Goal: Understand site structure: Understand site structure

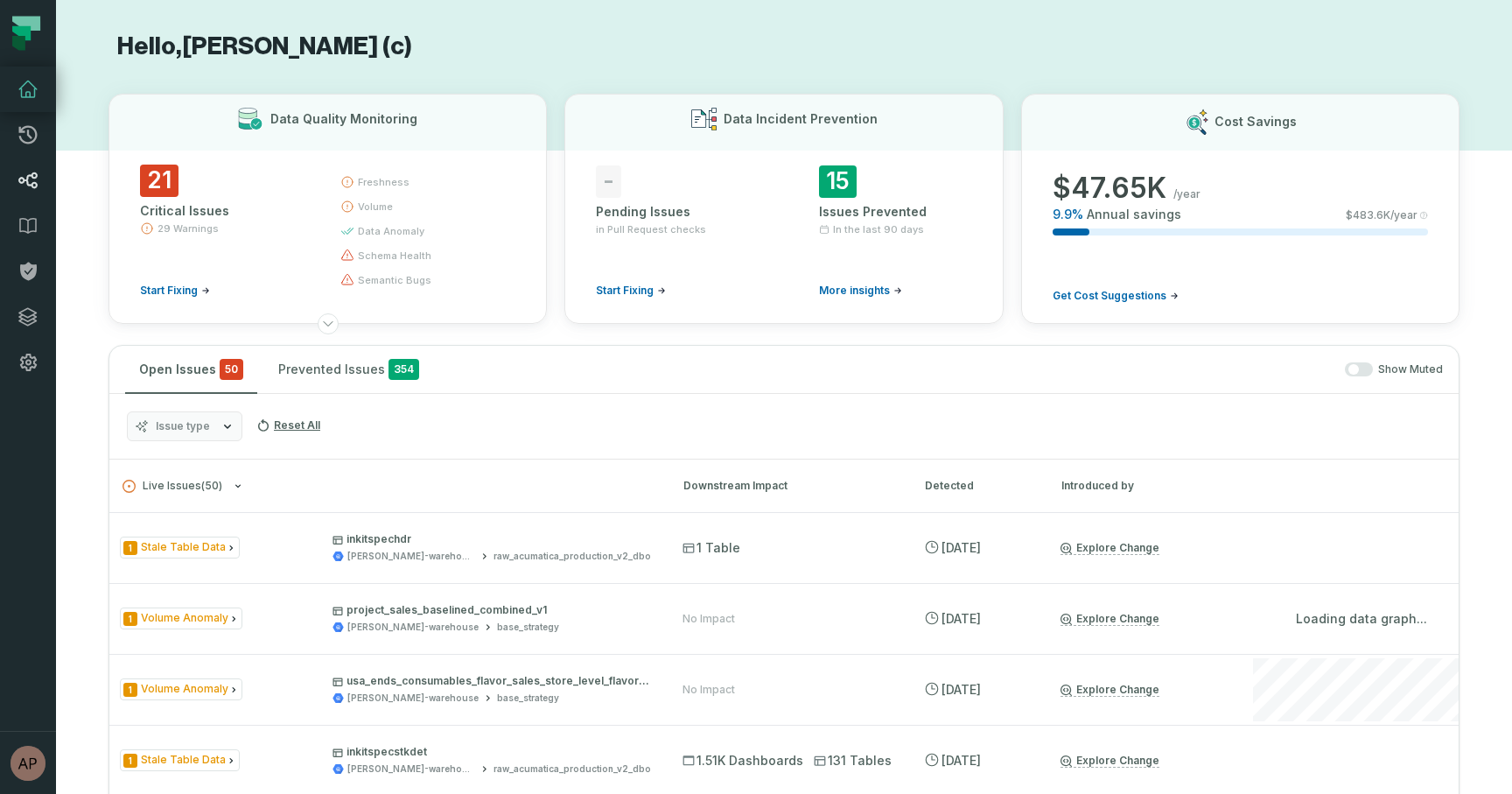
click at [24, 172] on icon at bounding box center [28, 181] width 21 height 21
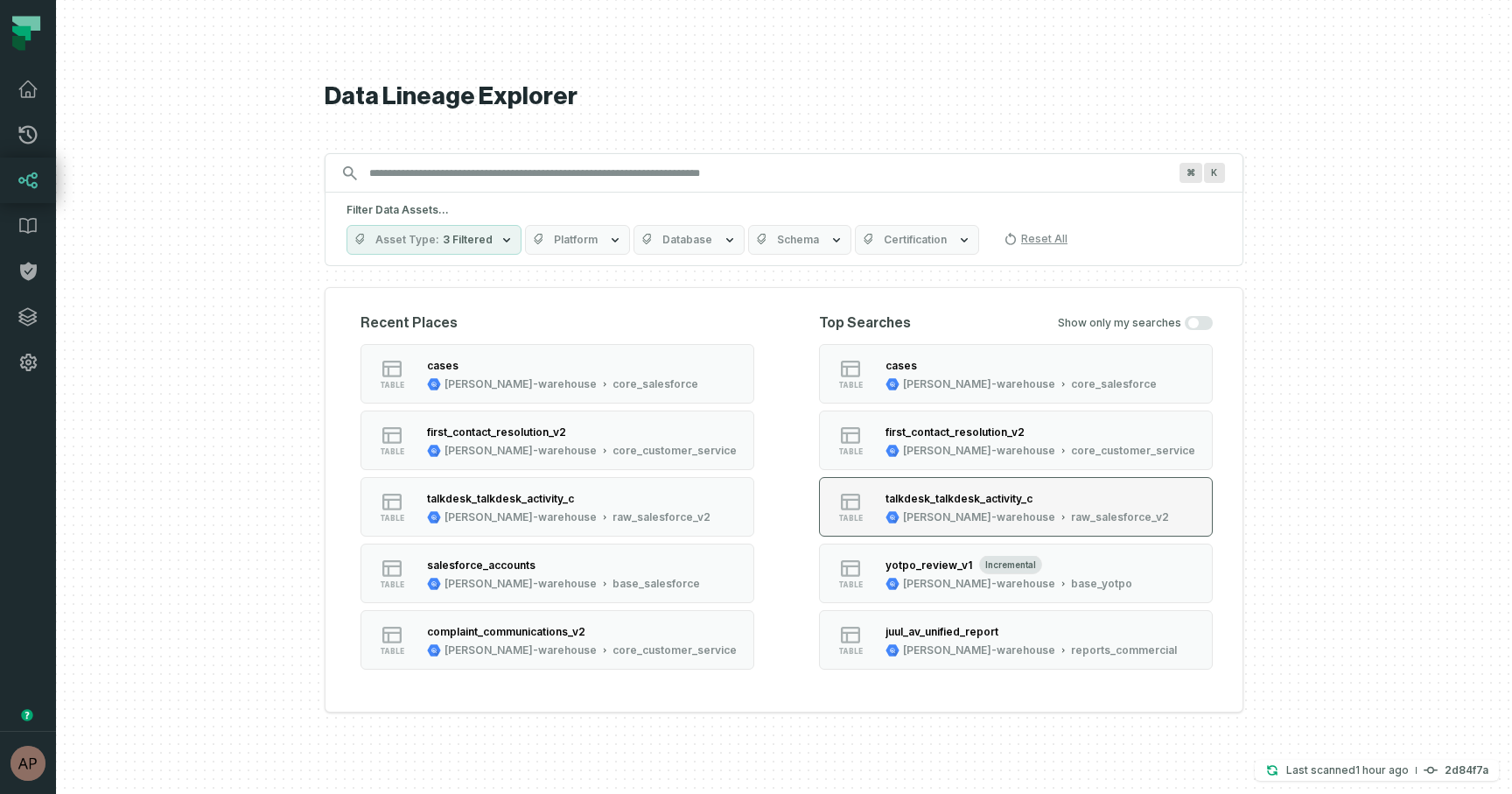
click at [923, 503] on div "talkdesk_talkdesk_activity_c" at bounding box center [959, 498] width 147 height 14
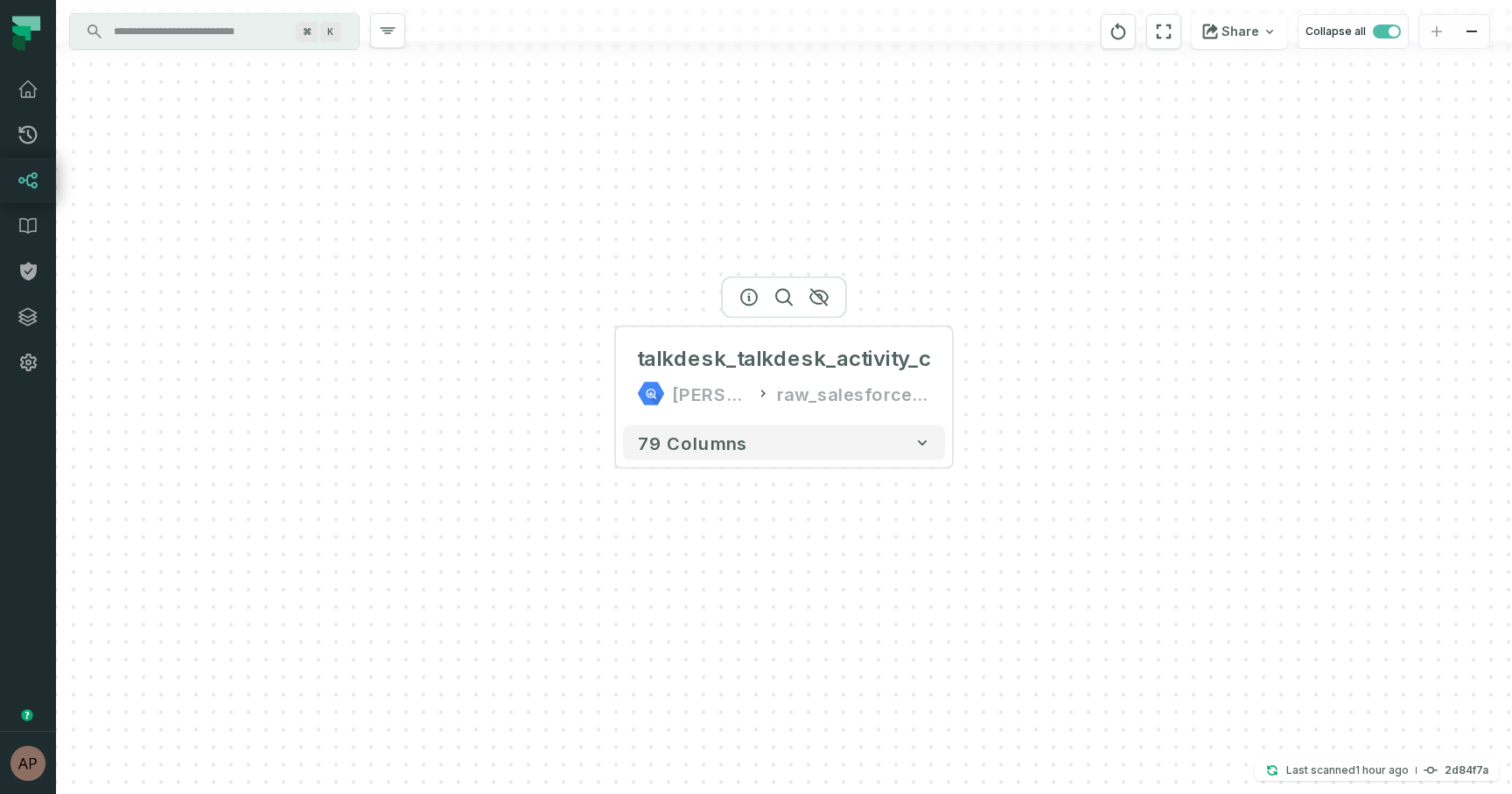
click at [0, 0] on button "+" at bounding box center [0, 0] width 0 height 0
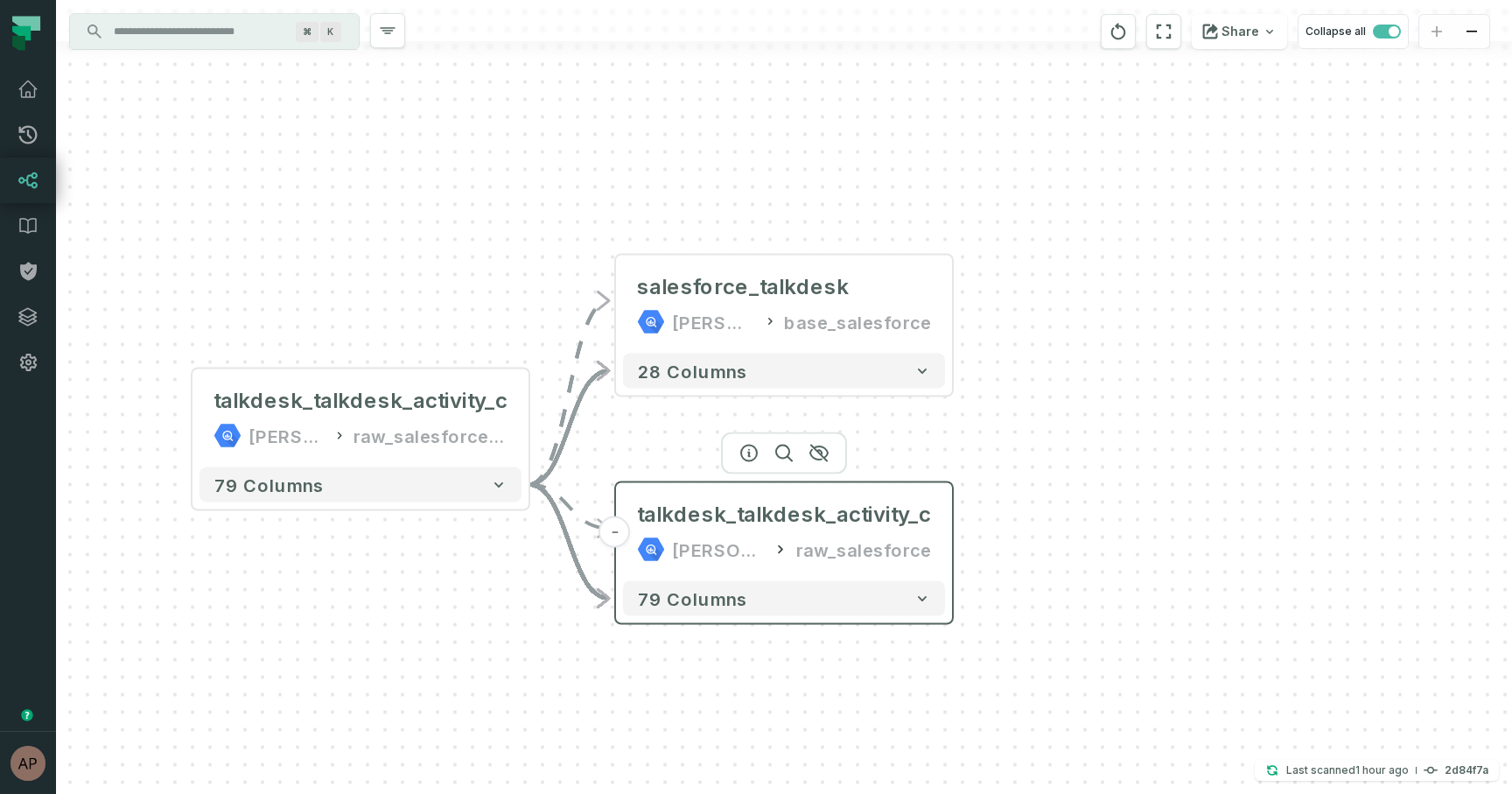
click at [943, 528] on div "talkdesk_talkdesk_activity_c [PERSON_NAME]-warehouse raw_salesforce" at bounding box center [784, 531] width 322 height 84
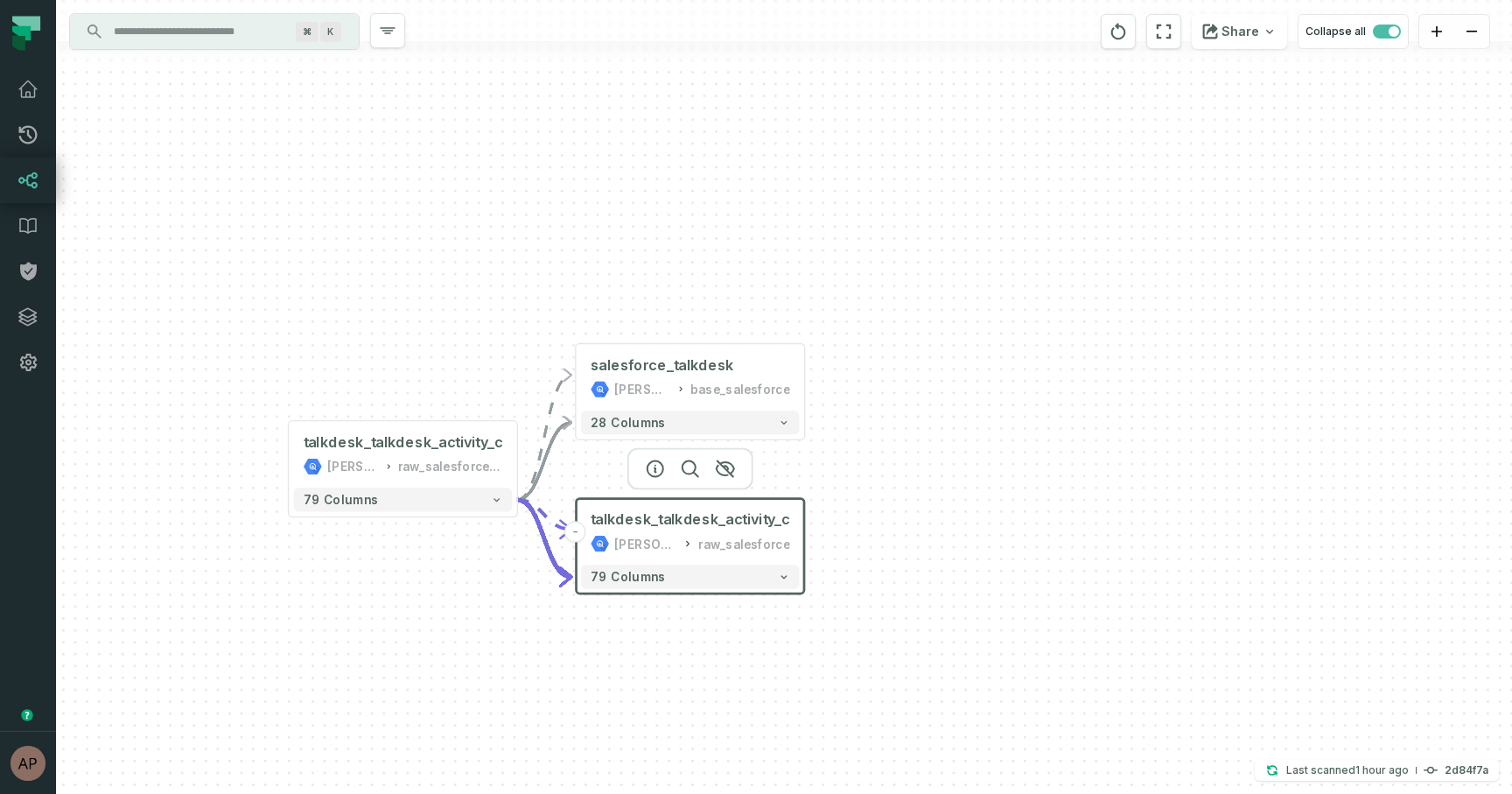
drag, startPoint x: 990, startPoint y: 350, endPoint x: 844, endPoint y: 425, distance: 164.1
click at [844, 425] on div "+ salesforce_talkdesk [PERSON_NAME]-warehouse base_salesforce + 28 columns - ta…" at bounding box center [784, 397] width 1456 height 794
click at [802, 378] on button "+" at bounding box center [805, 378] width 21 height 21
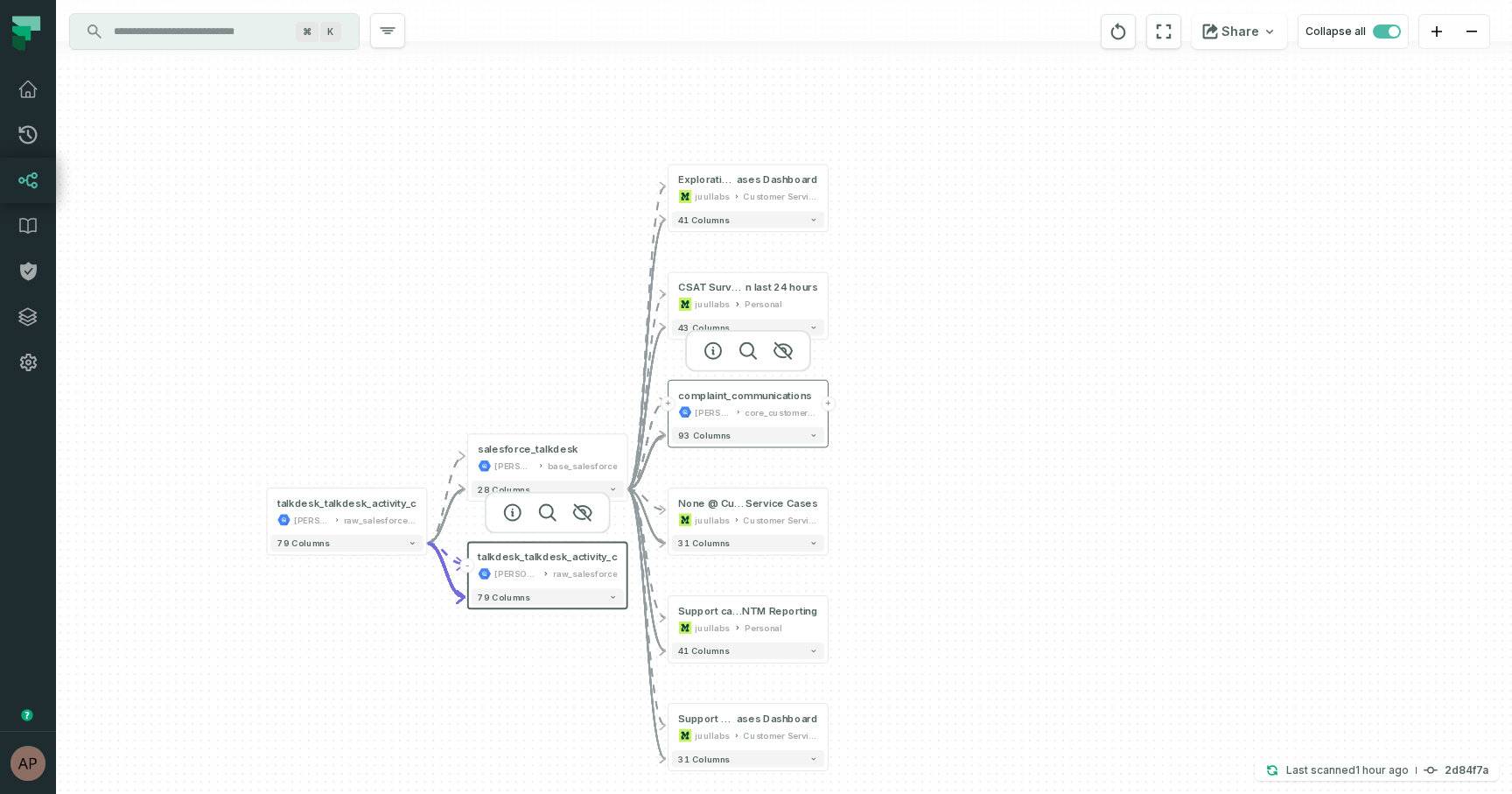
click at [830, 402] on button "+" at bounding box center [828, 403] width 14 height 14
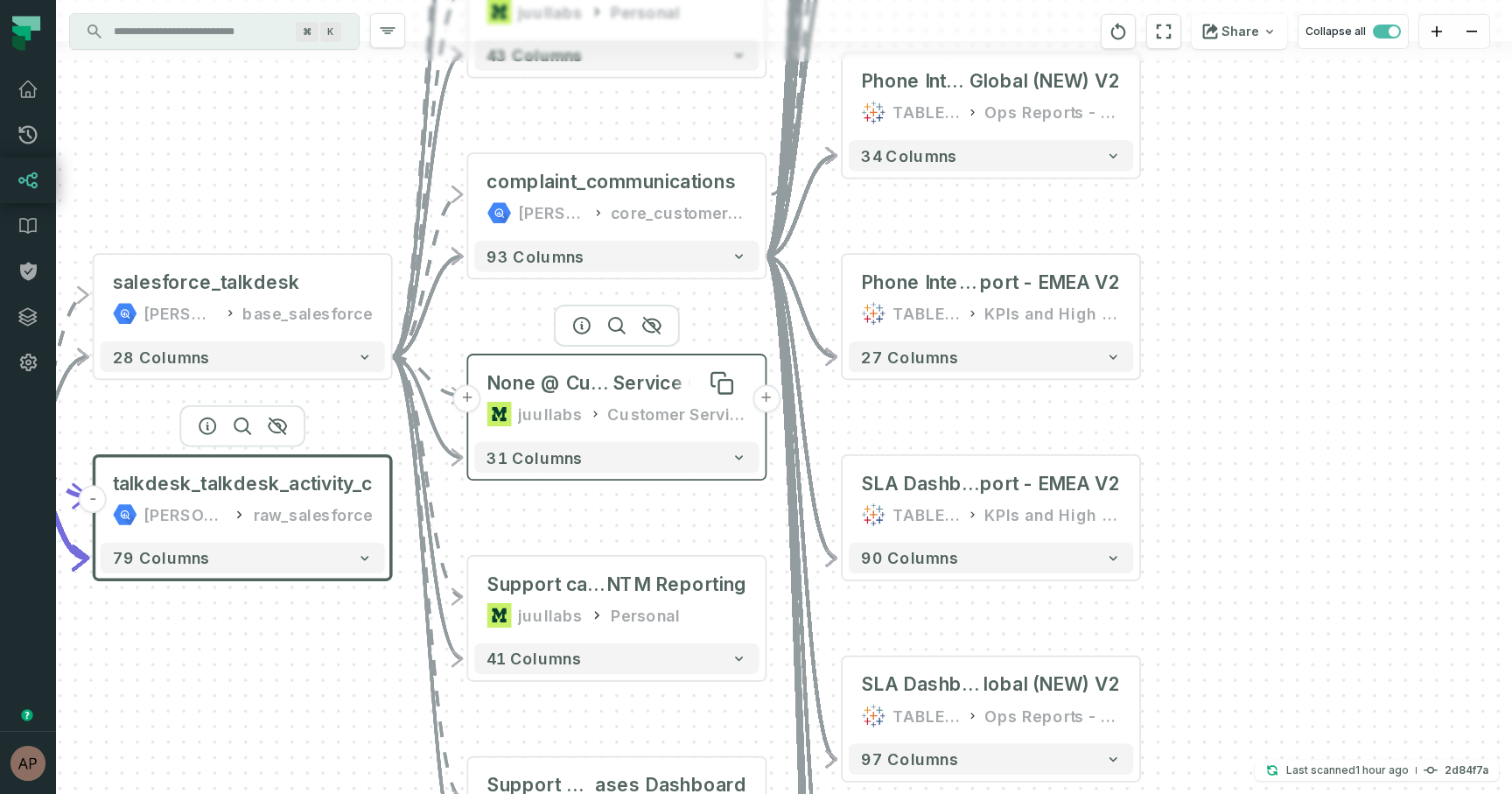
click at [666, 390] on span "Service Cases" at bounding box center [679, 383] width 134 height 24
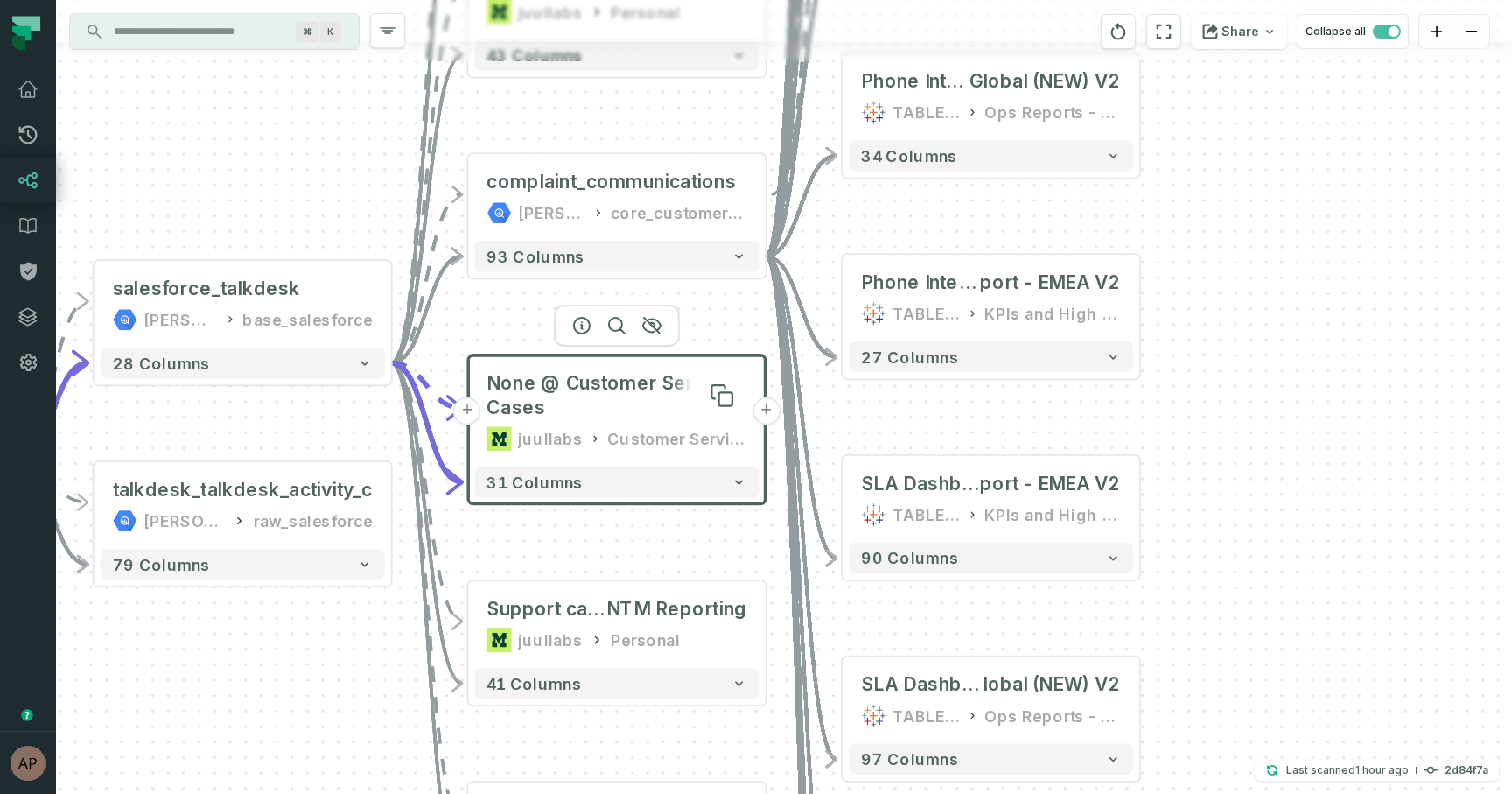
click at [628, 394] on span "None @ Customer Service Cases" at bounding box center [616, 396] width 260 height 50
click at [632, 382] on span "None @ Customer Service Cases" at bounding box center [616, 396] width 260 height 50
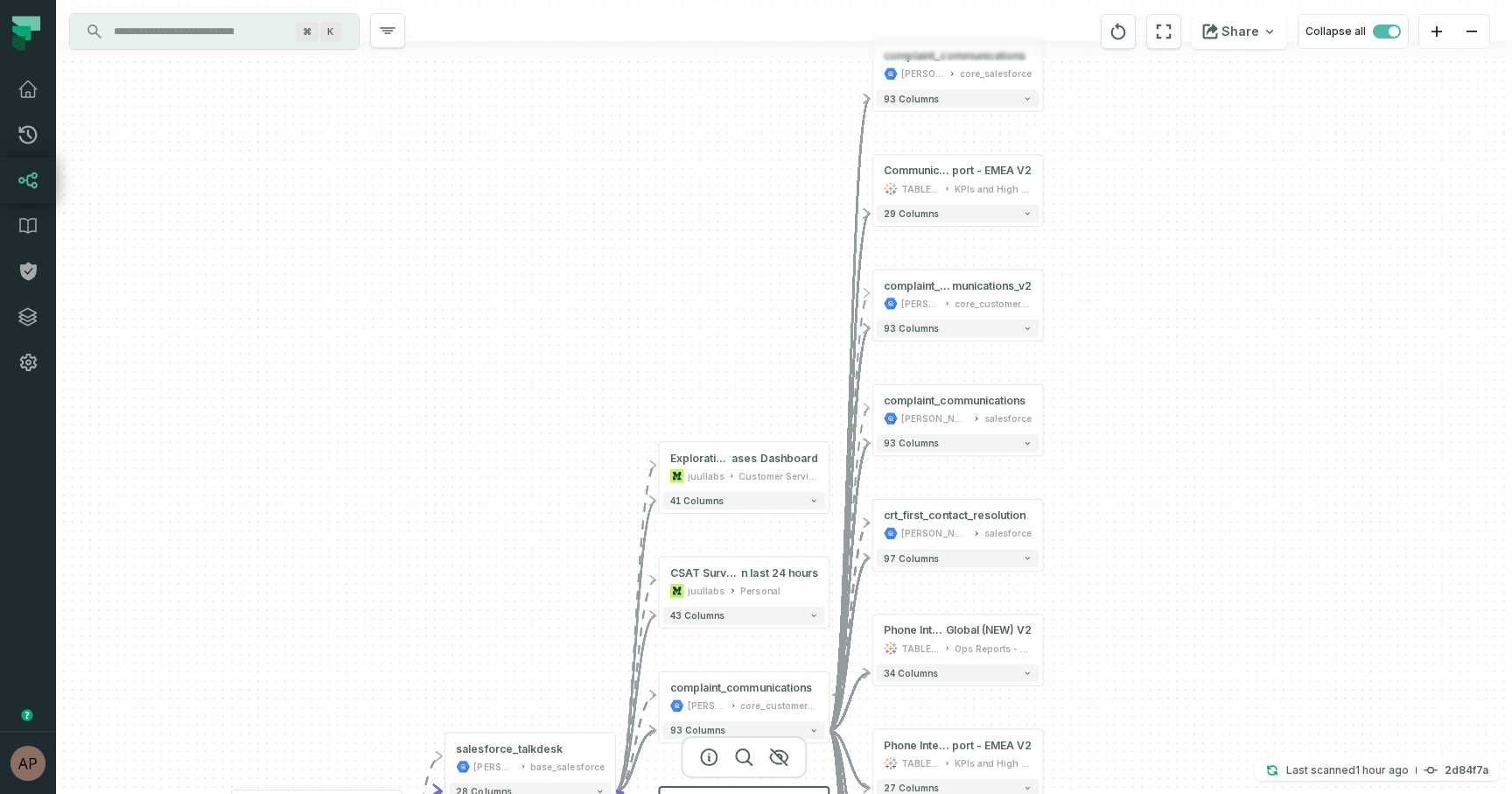
drag, startPoint x: 1257, startPoint y: 297, endPoint x: 1173, endPoint y: 750, distance: 460.7
click at [1173, 750] on div "- complaint_communications [PERSON_NAME]-warehouse core_salesforce 93 columns +…" at bounding box center [784, 397] width 1456 height 794
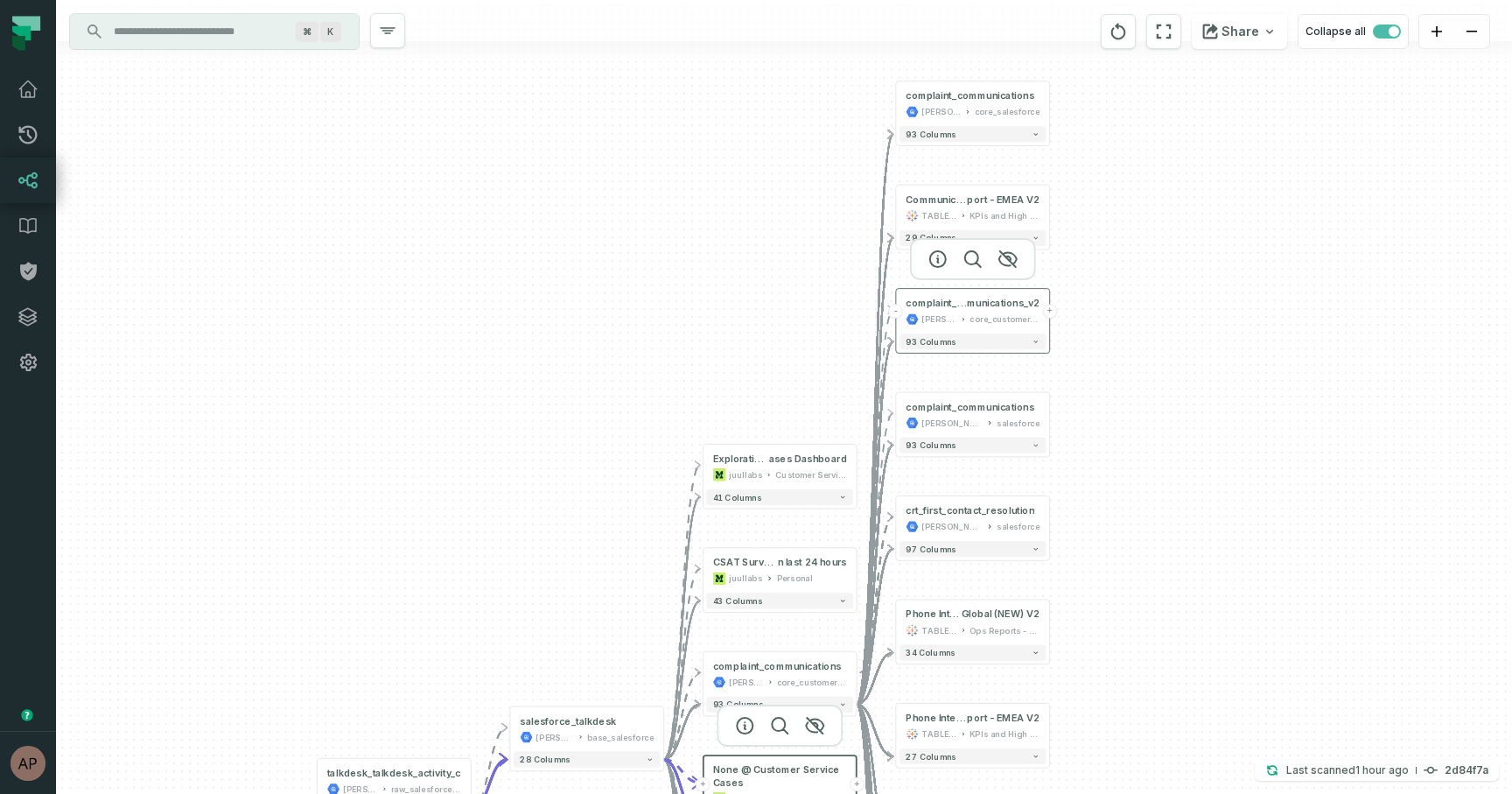
click at [1048, 309] on button "+" at bounding box center [1050, 310] width 14 height 14
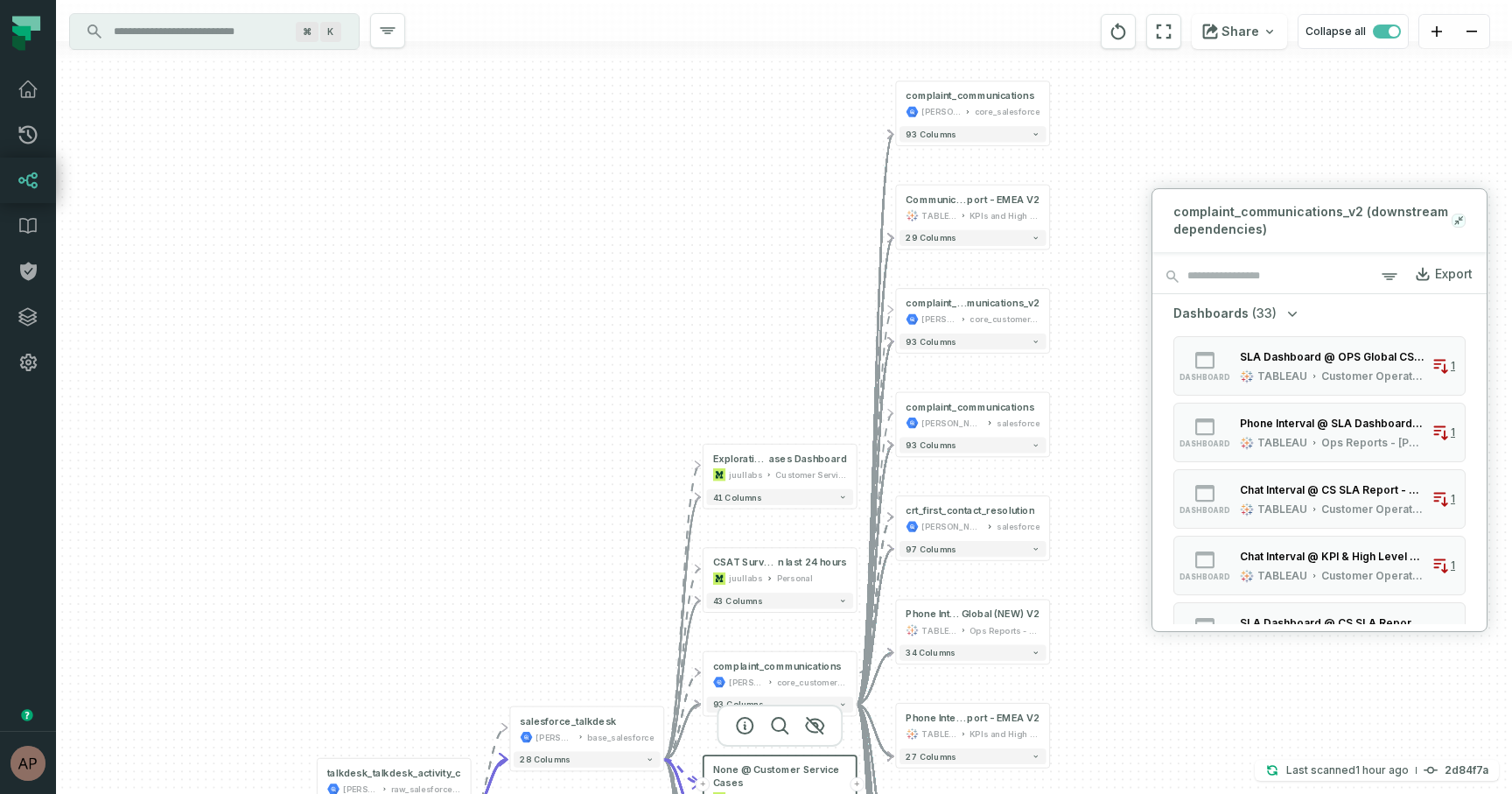
click at [1457, 218] on icon at bounding box center [1459, 220] width 13 height 14
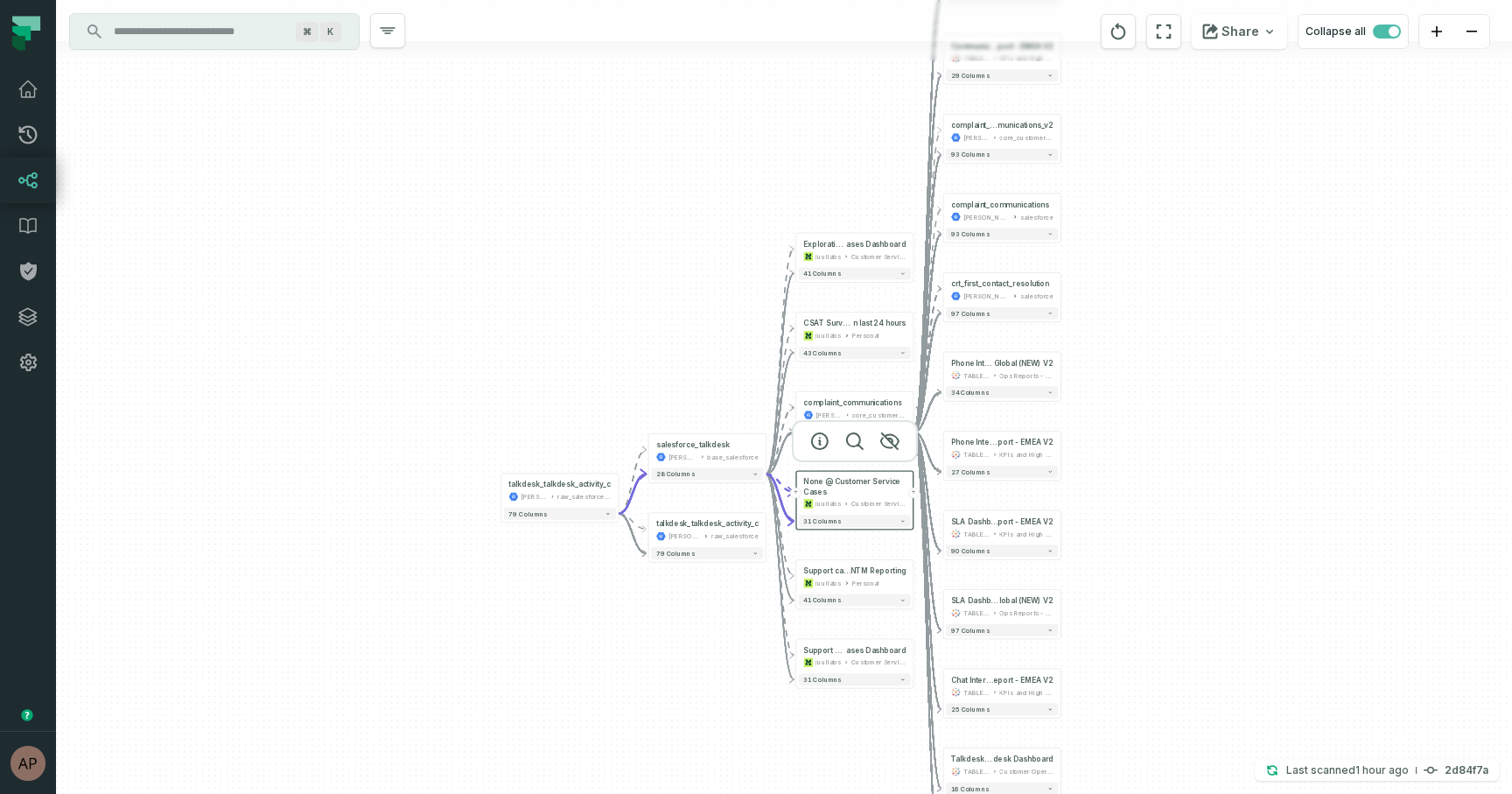
drag, startPoint x: 1137, startPoint y: 428, endPoint x: 1137, endPoint y: 257, distance: 171.0
click at [1137, 256] on div "- complaint_communications [PERSON_NAME]-warehouse core_salesforce 93 columns +…" at bounding box center [784, 397] width 1456 height 794
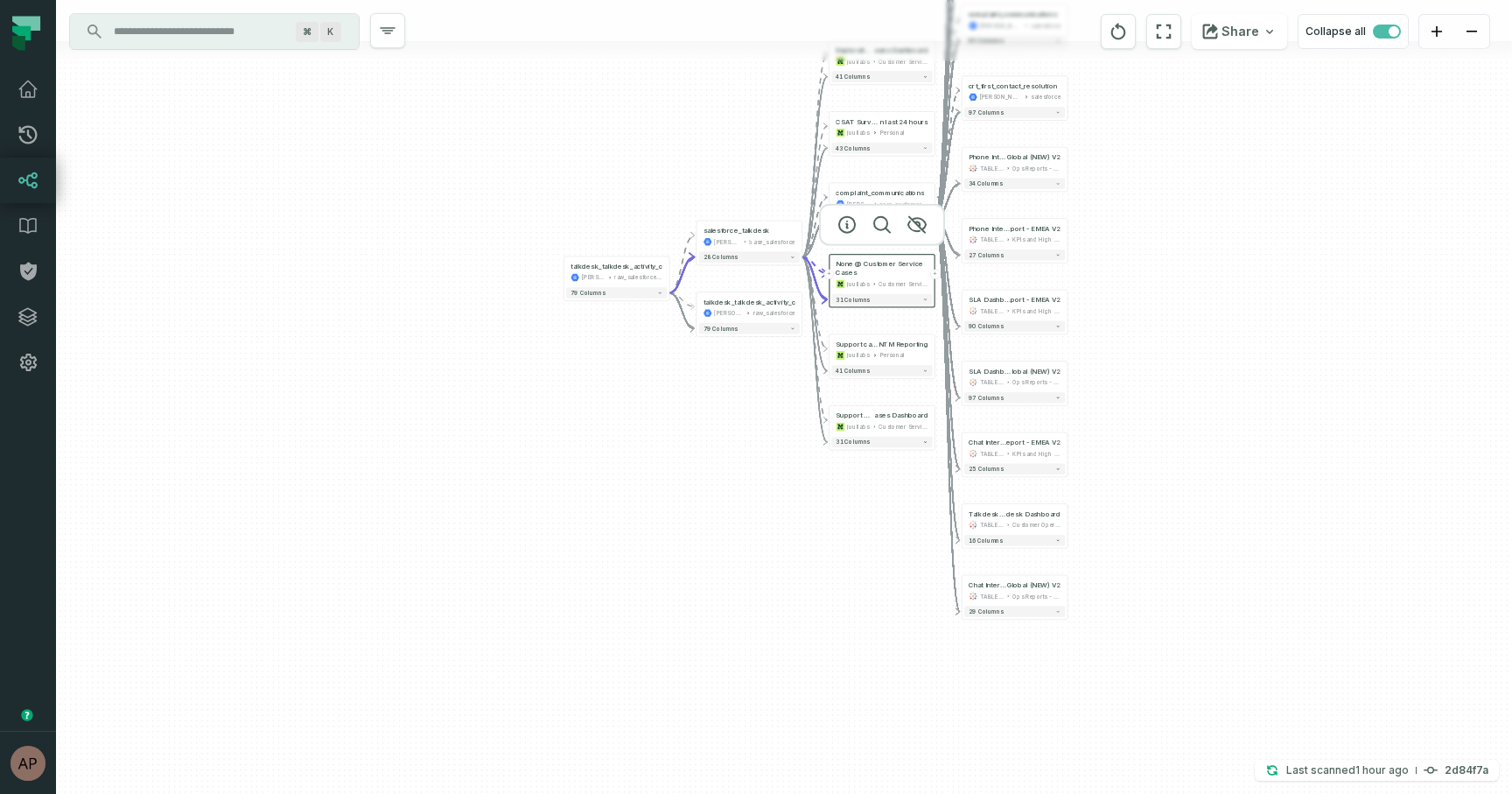
drag, startPoint x: 1175, startPoint y: 470, endPoint x: 1174, endPoint y: 275, distance: 195.0
click at [1174, 275] on div "- complaint_communications [PERSON_NAME]-warehouse core_salesforce 93 columns +…" at bounding box center [784, 397] width 1456 height 794
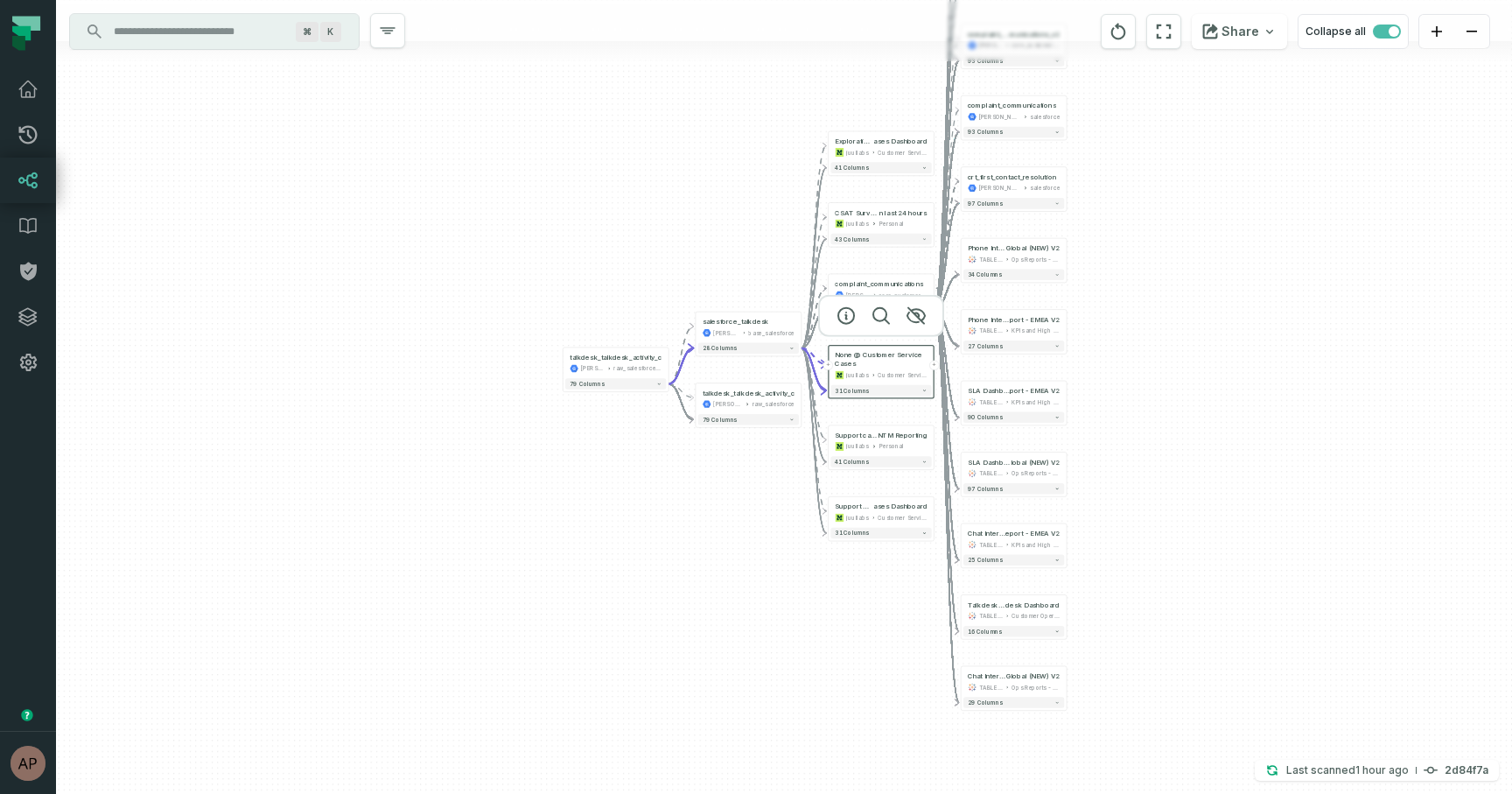
drag, startPoint x: 1146, startPoint y: 357, endPoint x: 1145, endPoint y: 449, distance: 92.0
click at [1145, 449] on div "- complaint_communications [PERSON_NAME]-warehouse core_salesforce 93 columns +…" at bounding box center [784, 397] width 1456 height 794
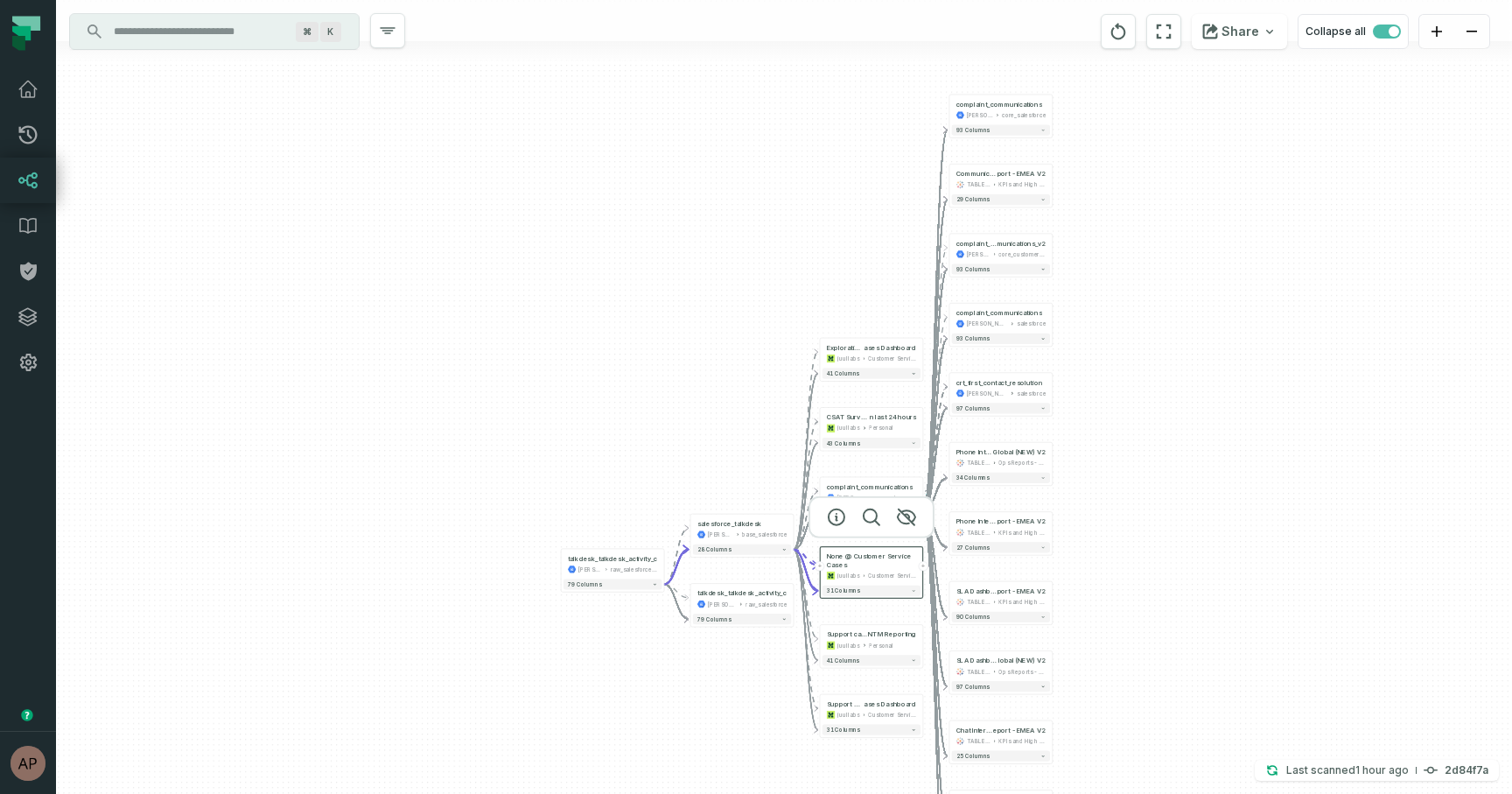
drag, startPoint x: 1127, startPoint y: 206, endPoint x: 1110, endPoint y: 410, distance: 204.7
click at [1110, 410] on div "- complaint_communications [PERSON_NAME]-warehouse core_salesforce 93 columns +…" at bounding box center [784, 397] width 1456 height 794
